Goal: Task Accomplishment & Management: Manage account settings

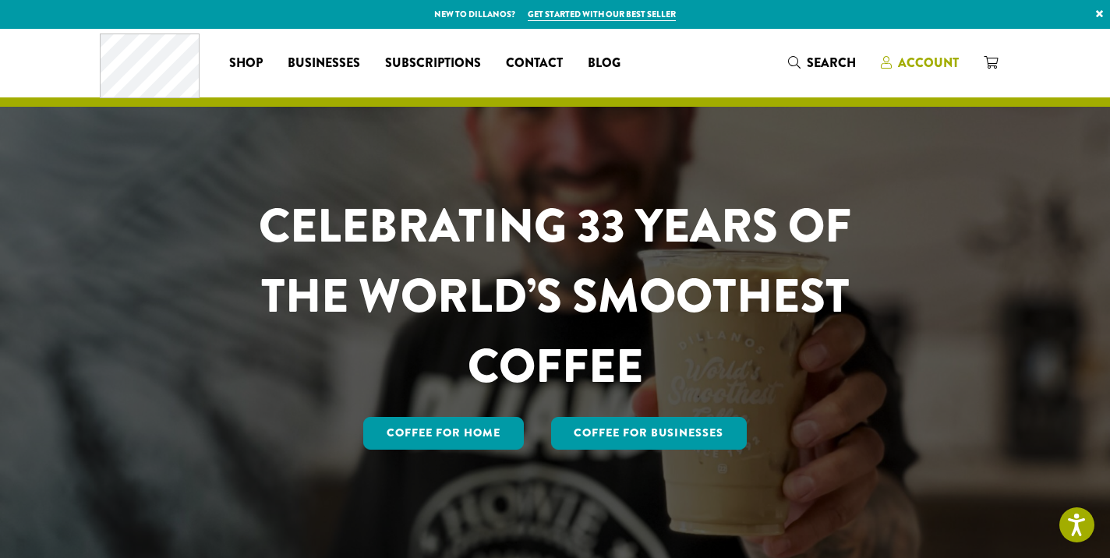
click at [921, 64] on span "Account" at bounding box center [928, 63] width 61 height 18
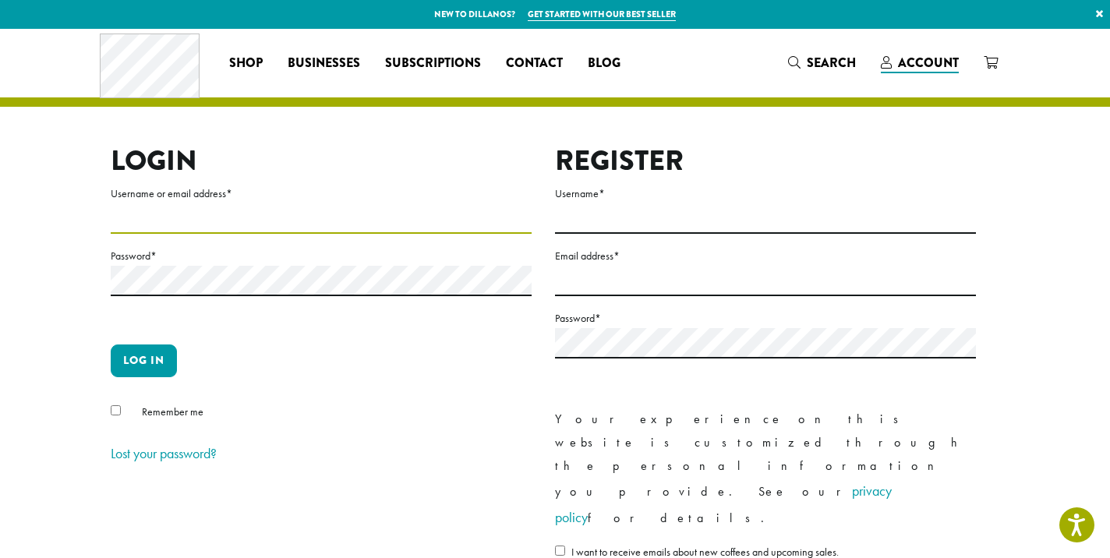
click at [283, 222] on input "Username or email address *" at bounding box center [321, 218] width 421 height 30
type input "**********"
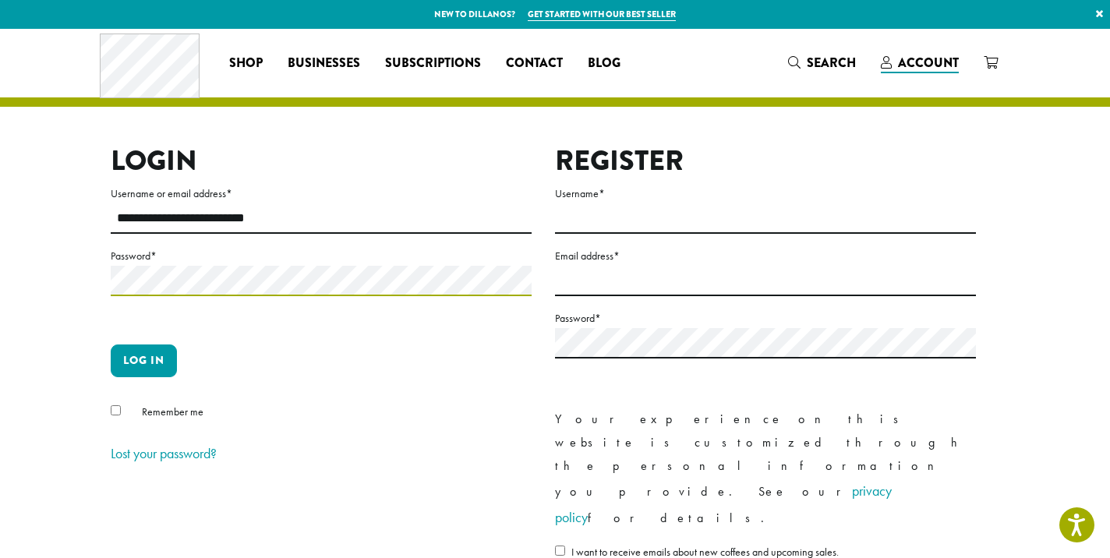
click at [111, 344] on button "Log in" at bounding box center [144, 360] width 66 height 33
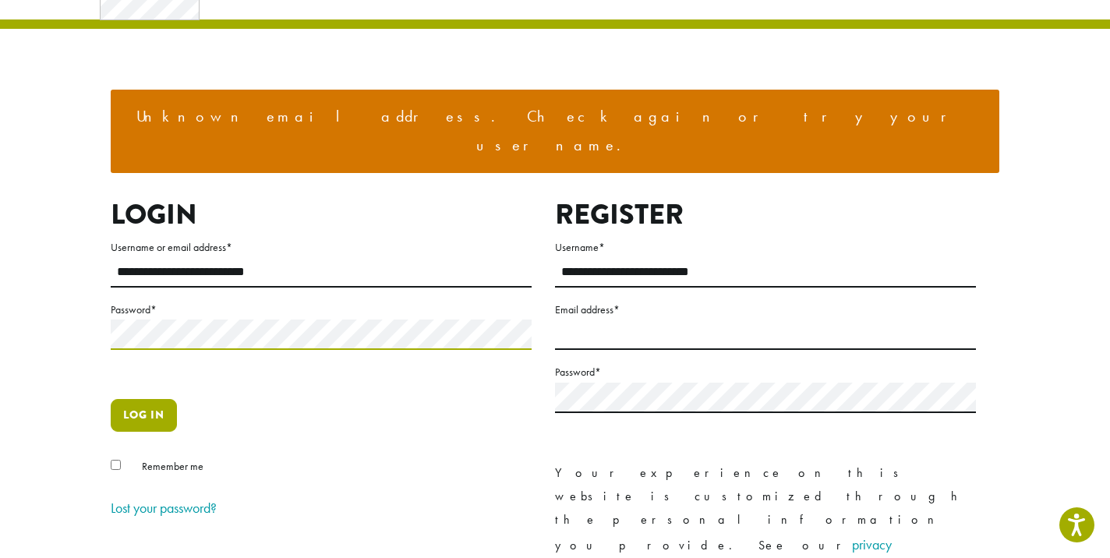
scroll to position [110, 0]
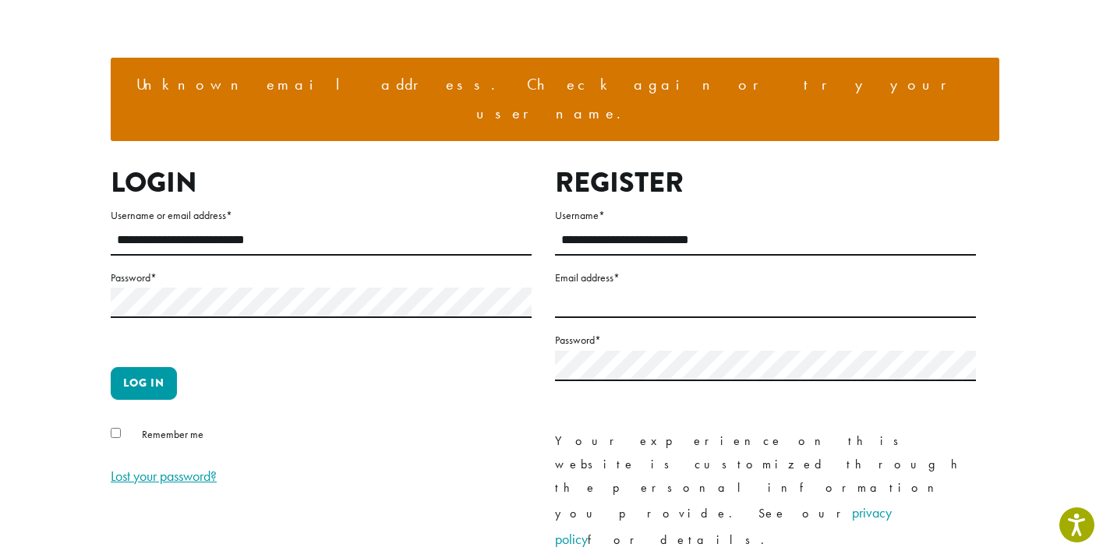
click at [157, 467] on link "Lost your password?" at bounding box center [164, 476] width 106 height 18
